Goal: Task Accomplishment & Management: Manage account settings

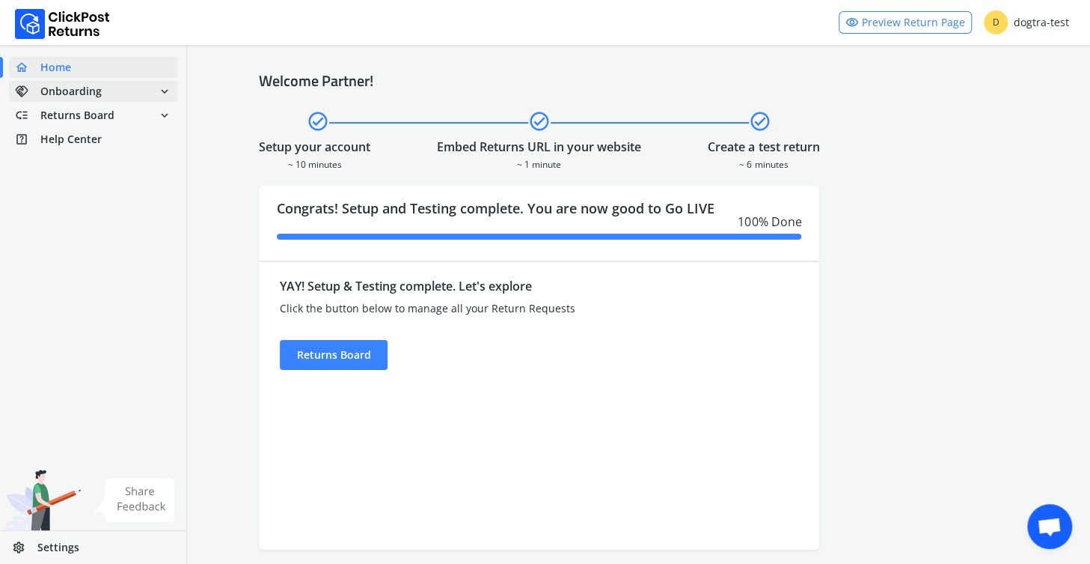
click at [82, 91] on span "Onboarding" at bounding box center [70, 91] width 61 height 15
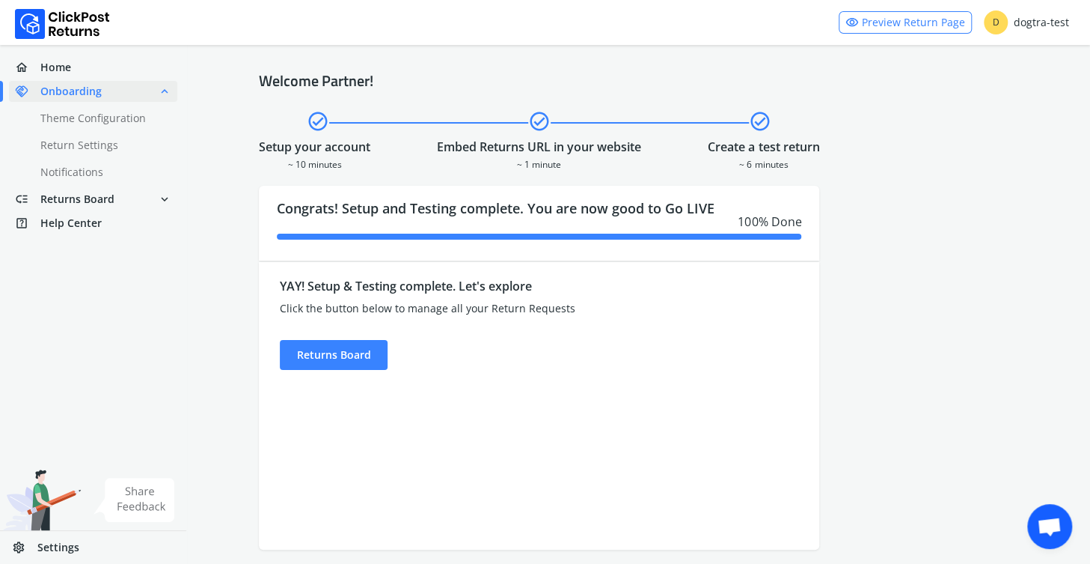
click at [84, 94] on span "Onboarding" at bounding box center [70, 91] width 61 height 15
click at [86, 200] on span "Returns Board" at bounding box center [77, 199] width 74 height 15
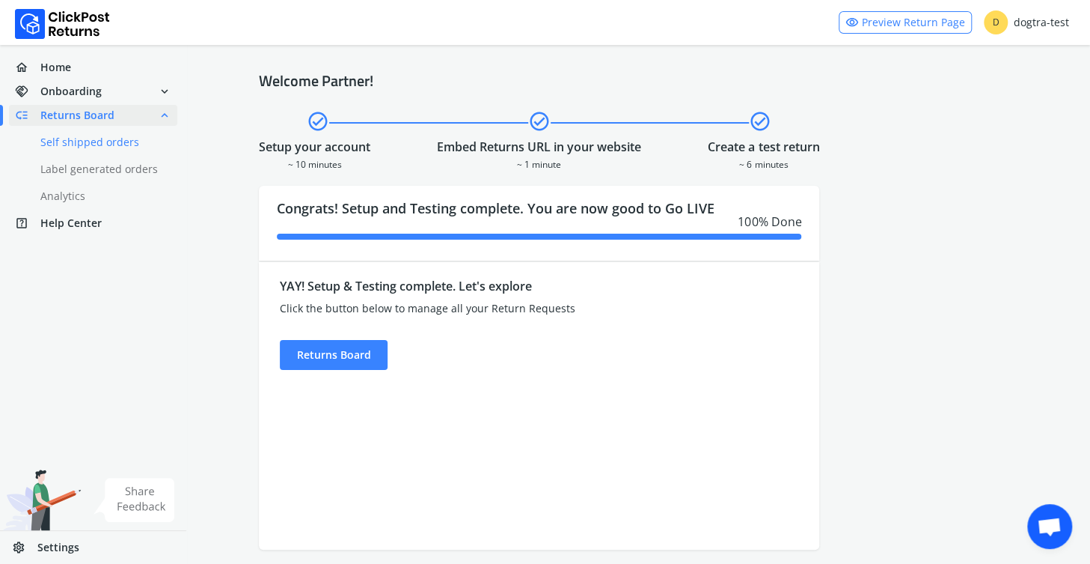
click at [69, 135] on link "done Self shipped orders" at bounding box center [102, 142] width 186 height 21
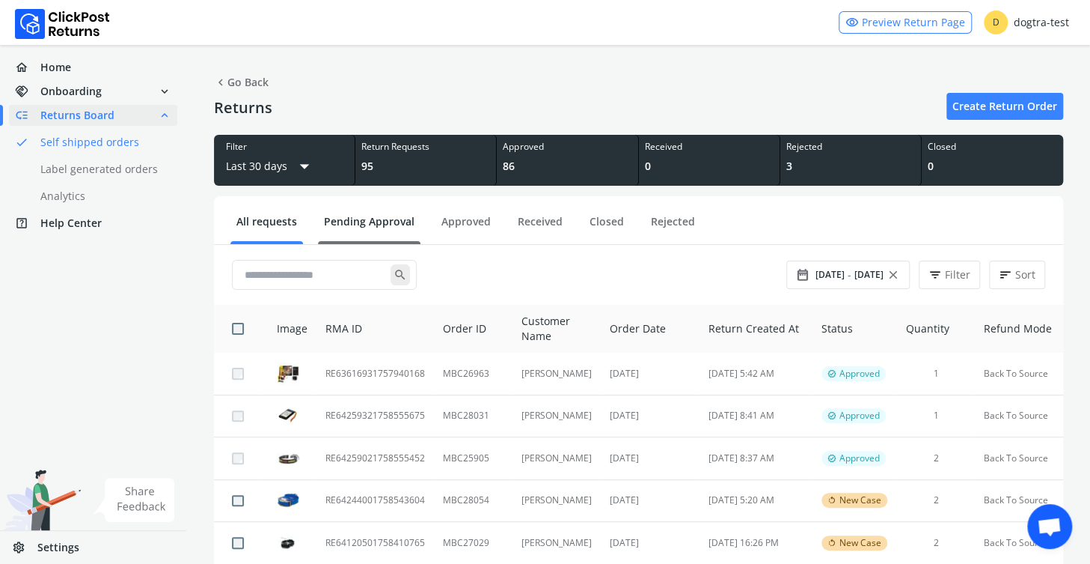
click at [360, 214] on link "Pending Approval" at bounding box center [369, 227] width 103 height 26
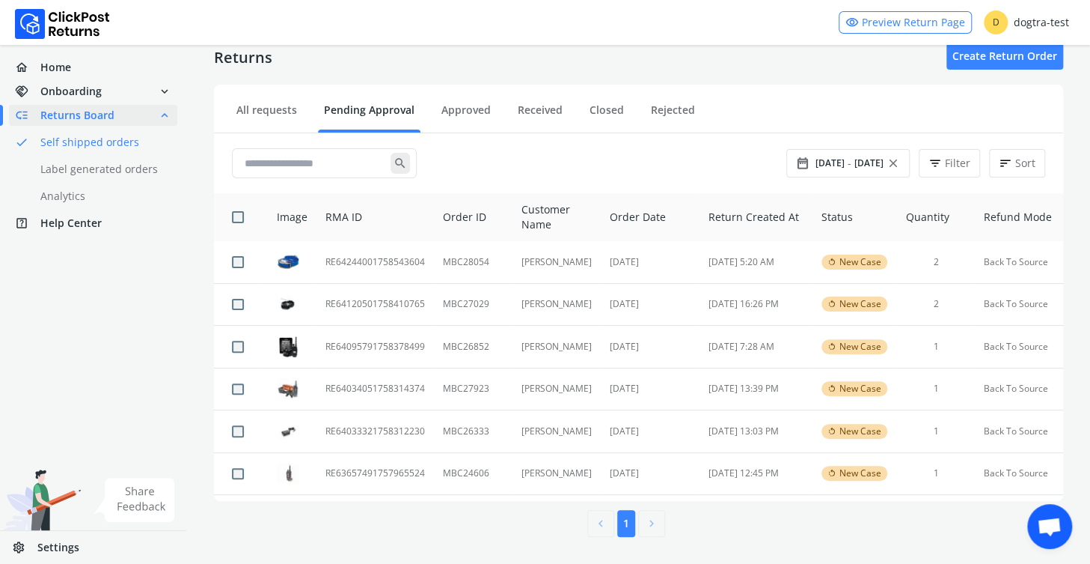
scroll to position [34, 0]
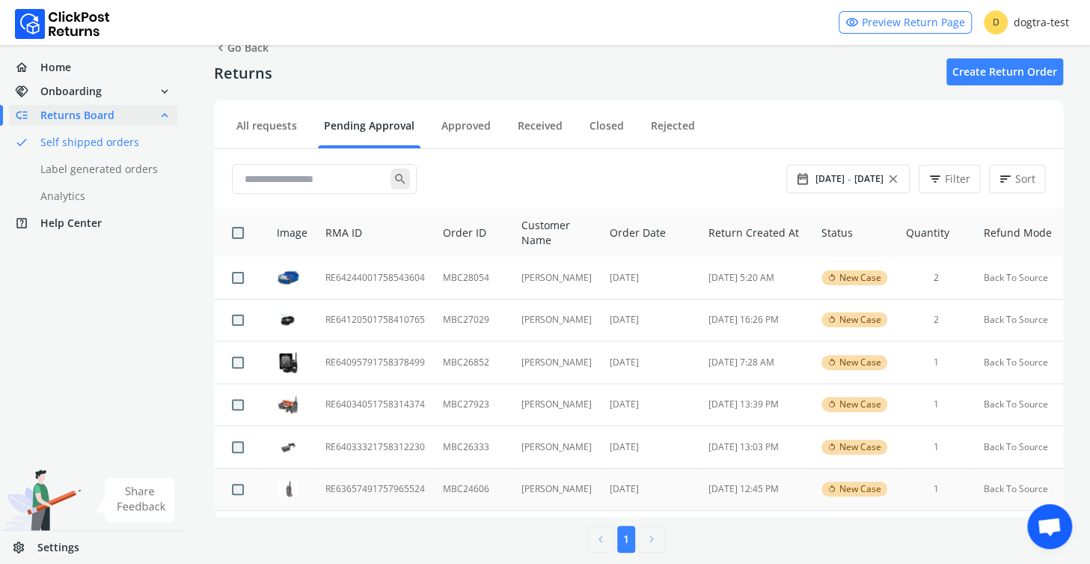
click at [380, 487] on td "RE63657491757965524" at bounding box center [376, 489] width 118 height 43
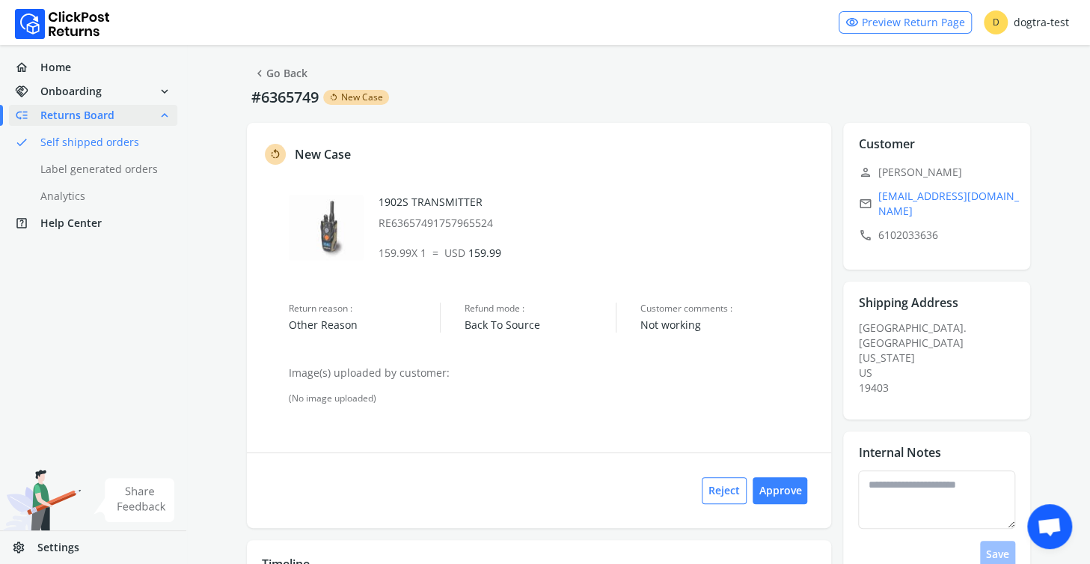
scroll to position [1, 0]
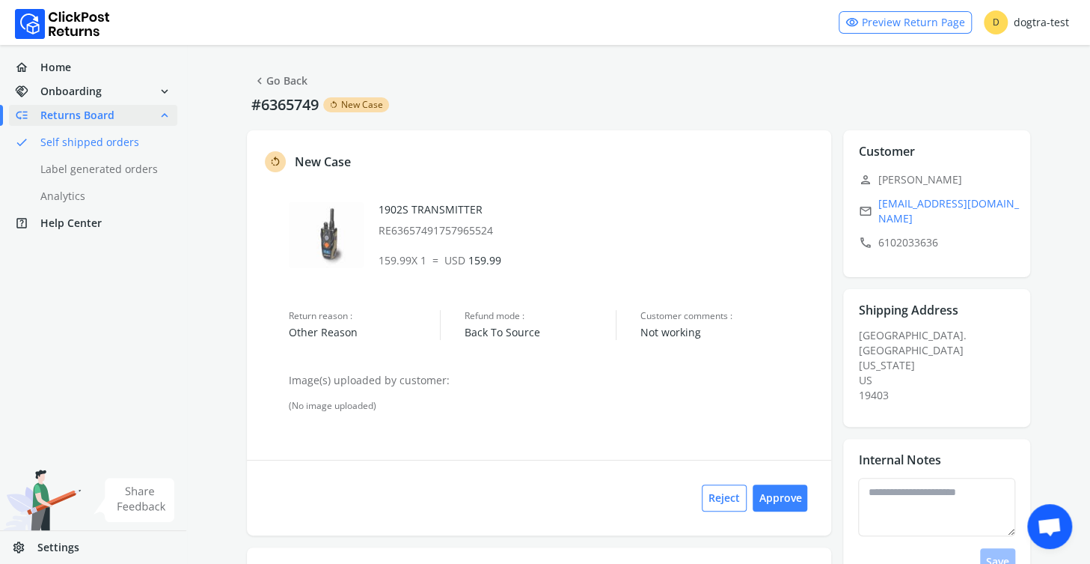
click at [279, 82] on link "chevron_left Go Back" at bounding box center [280, 80] width 55 height 21
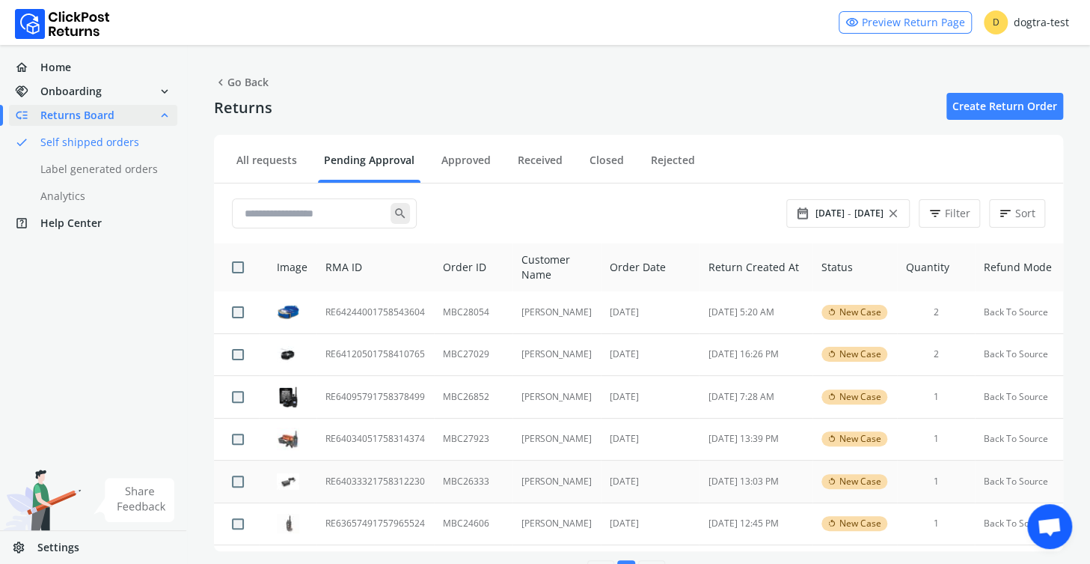
click at [378, 481] on td "RE64033321758312230" at bounding box center [376, 481] width 118 height 43
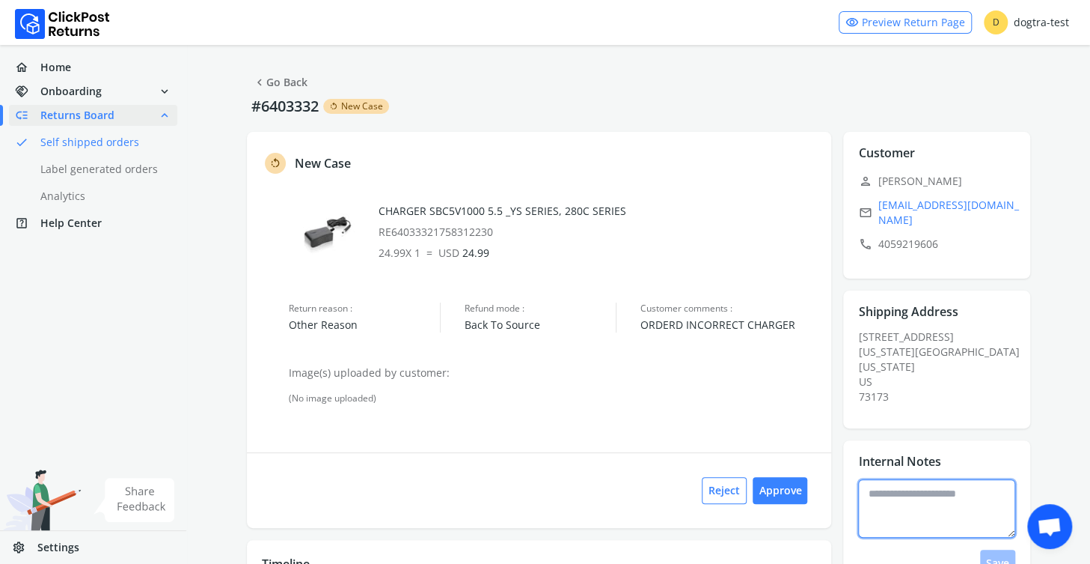
click at [884, 485] on textarea at bounding box center [936, 508] width 157 height 58
type textarea "**********"
click at [987, 552] on button "Save" at bounding box center [997, 562] width 35 height 27
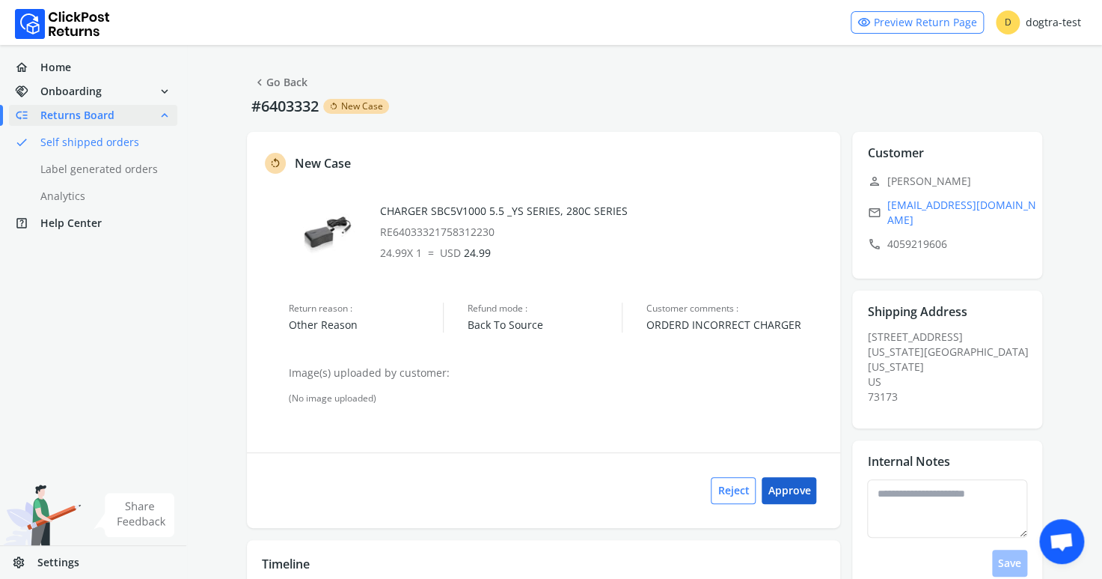
click at [789, 487] on button "Approve" at bounding box center [789, 490] width 55 height 27
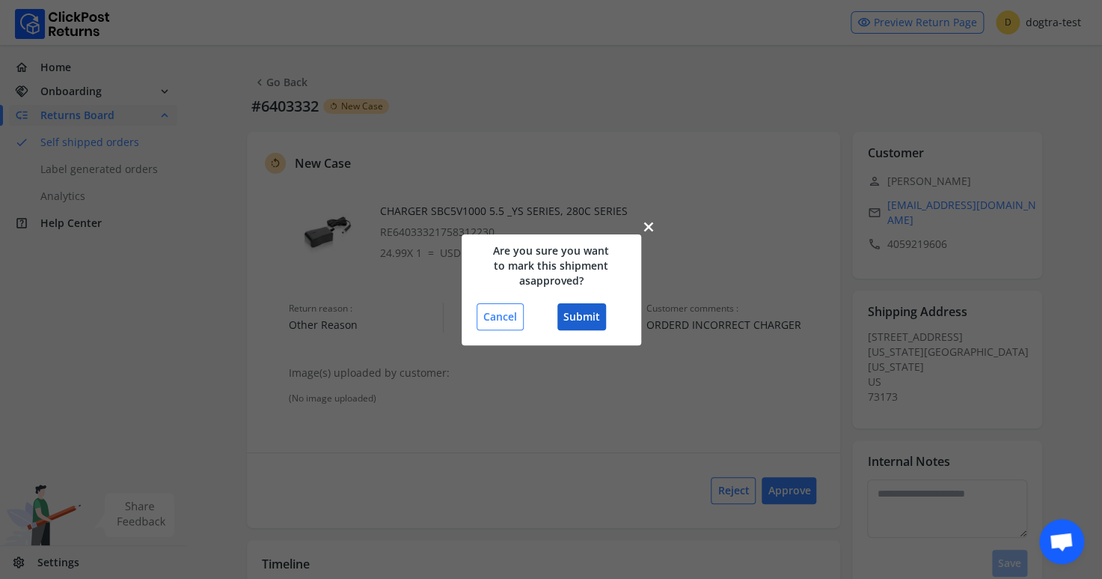
click at [586, 314] on button "Submit" at bounding box center [582, 316] width 49 height 27
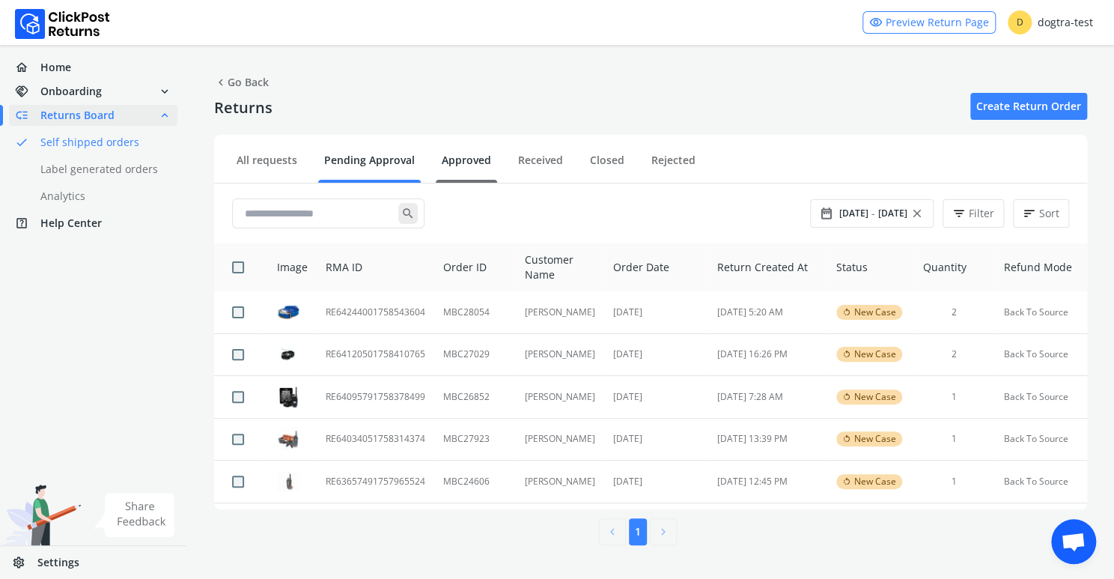
click at [466, 159] on link "Approved" at bounding box center [466, 166] width 61 height 26
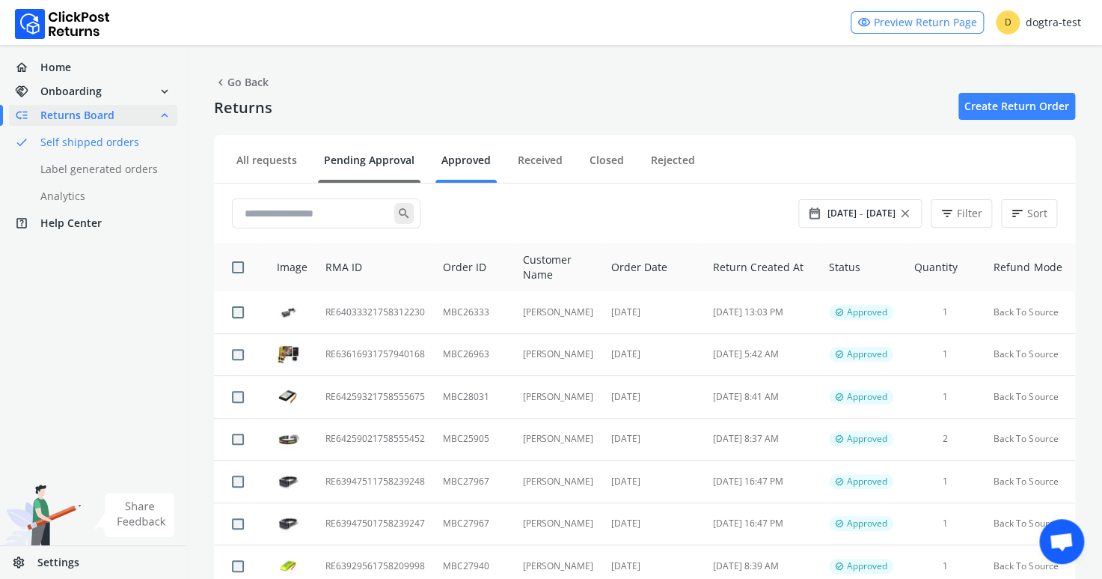
click at [350, 154] on link "Pending Approval" at bounding box center [369, 166] width 103 height 26
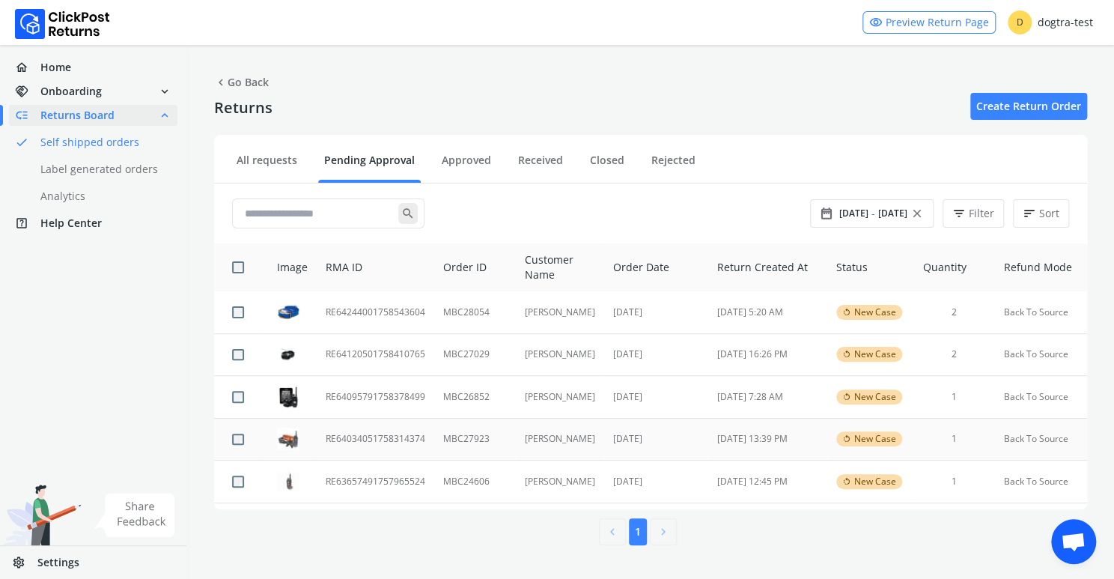
click at [360, 434] on td "RE64034051758314374" at bounding box center [376, 439] width 118 height 43
click at [400, 394] on td "RE64095791758378499" at bounding box center [376, 397] width 118 height 43
click at [342, 351] on td "RE64120501758410765" at bounding box center [376, 354] width 118 height 43
click at [345, 305] on td "RE64244001758543604" at bounding box center [376, 312] width 118 height 42
